Goal: Task Accomplishment & Management: Manage account settings

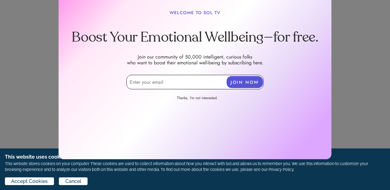
click at [223, 86] on input "email" at bounding box center [195, 82] width 137 height 15
type input "[EMAIL_ADDRESS][DOMAIN_NAME]"
click at [252, 84] on button "JOIN NOW" at bounding box center [245, 82] width 36 height 12
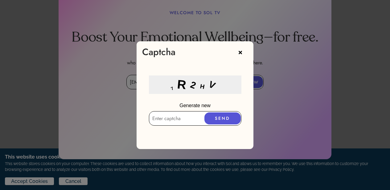
click at [198, 120] on input "text" at bounding box center [195, 118] width 93 height 15
type input "7R2Hv"
click at [226, 118] on button "SEND" at bounding box center [223, 119] width 36 height 12
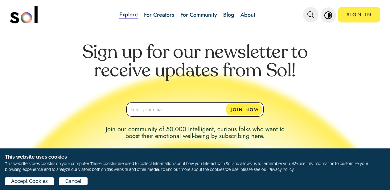
scroll to position [1004, 0]
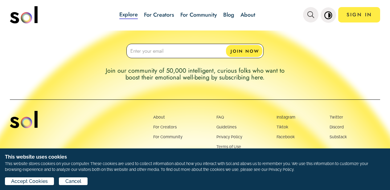
click at [215, 48] on input "email" at bounding box center [195, 51] width 137 height 15
type input "M"
type input "[EMAIL_ADDRESS][DOMAIN_NAME]"
click at [240, 50] on button "JOIN NOW" at bounding box center [244, 51] width 36 height 12
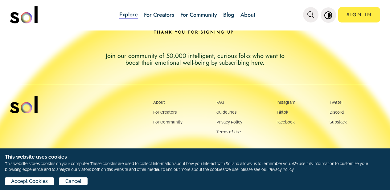
scroll to position [1023, 0]
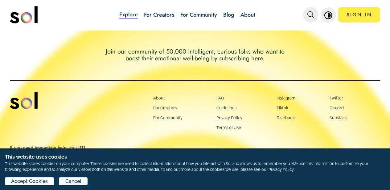
click at [81, 180] on span "Cancel" at bounding box center [73, 181] width 16 height 7
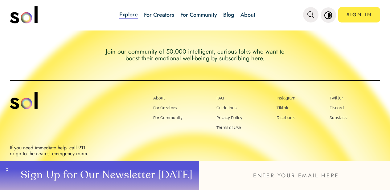
click at [181, 172] on button "Sign Up for Our Newsletter [DATE]" at bounding box center [105, 175] width 187 height 29
click at [207, 171] on div "field is empty" at bounding box center [195, 170] width 31 height 7
click at [6, 169] on button "╳" at bounding box center [6, 175] width 12 height 29
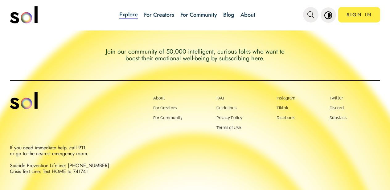
click at [93, 173] on div "If you need immediate help, call 911 or go to the nearest emergency room. Suici…" at bounding box center [102, 160] width 185 height 30
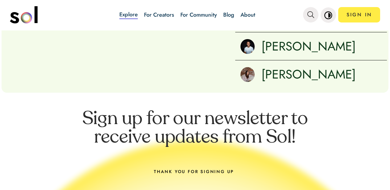
scroll to position [877, 0]
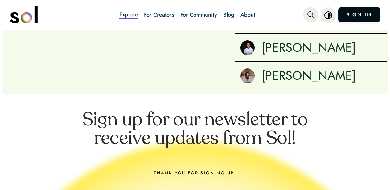
click at [364, 13] on link "SIGN IN" at bounding box center [360, 14] width 42 height 15
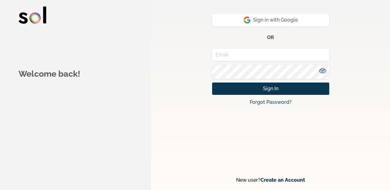
click at [348, 13] on form "Sign in with Google or Sign In Forgot Password? New user? Create an Account" at bounding box center [270, 95] width 215 height 190
type input "[EMAIL_ADDRESS][DOMAIN_NAME]"
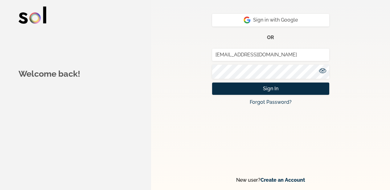
click at [314, 95] on button "Sign In" at bounding box center [270, 89] width 117 height 13
click at [323, 73] on icon at bounding box center [322, 71] width 7 height 5
click at [269, 93] on span "Sign In" at bounding box center [270, 88] width 15 height 7
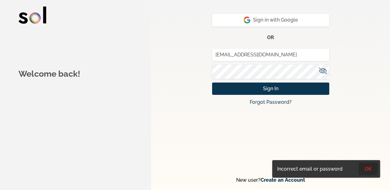
click at [367, 167] on button "OK" at bounding box center [368, 169] width 19 height 13
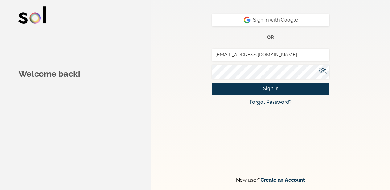
click at [322, 73] on icon at bounding box center [323, 71] width 8 height 5
click at [322, 73] on icon at bounding box center [322, 71] width 7 height 5
click at [322, 73] on icon at bounding box center [323, 71] width 8 height 5
click at [306, 95] on button "Sign In" at bounding box center [270, 89] width 117 height 13
